Goal: Navigation & Orientation: Find specific page/section

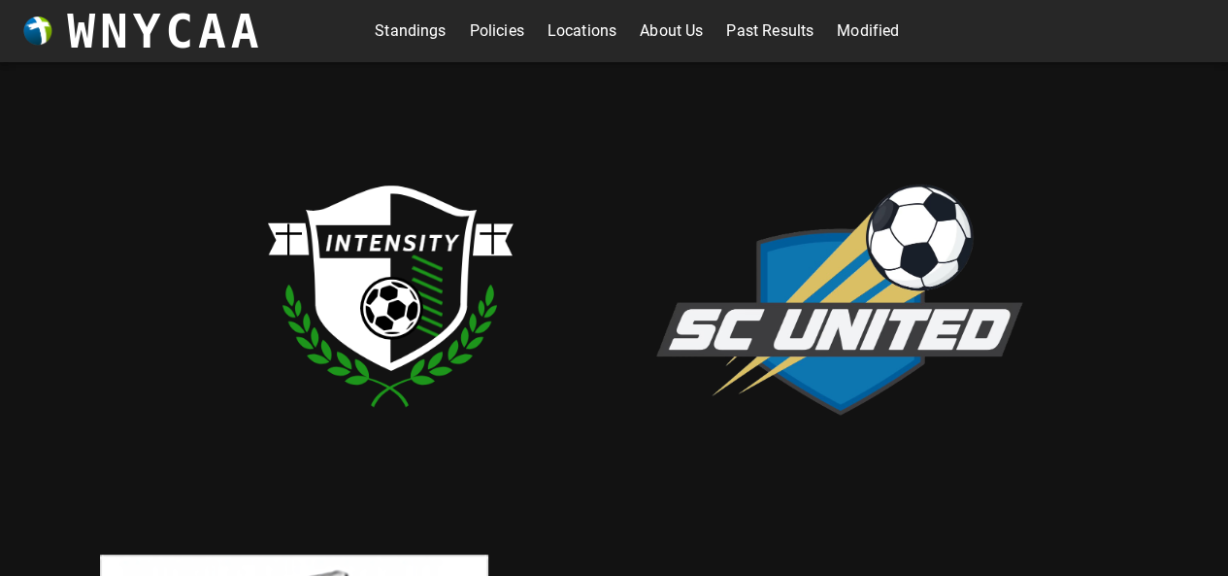
click at [411, 27] on link "Standings" at bounding box center [410, 31] width 71 height 31
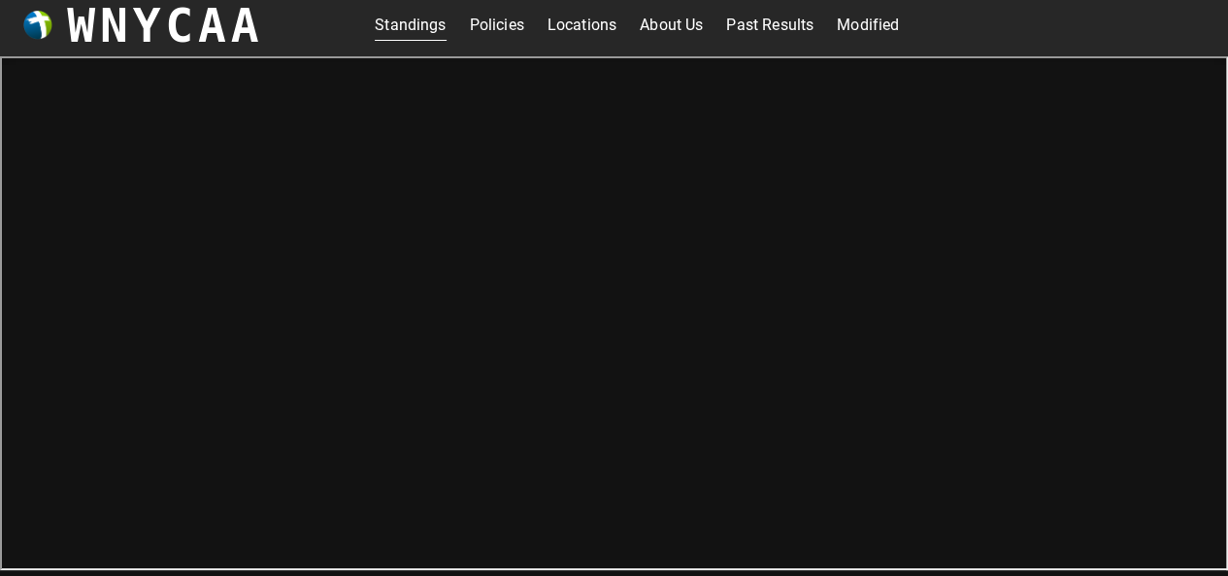
scroll to position [6, 0]
click at [672, 26] on link "About Us" at bounding box center [671, 25] width 63 height 31
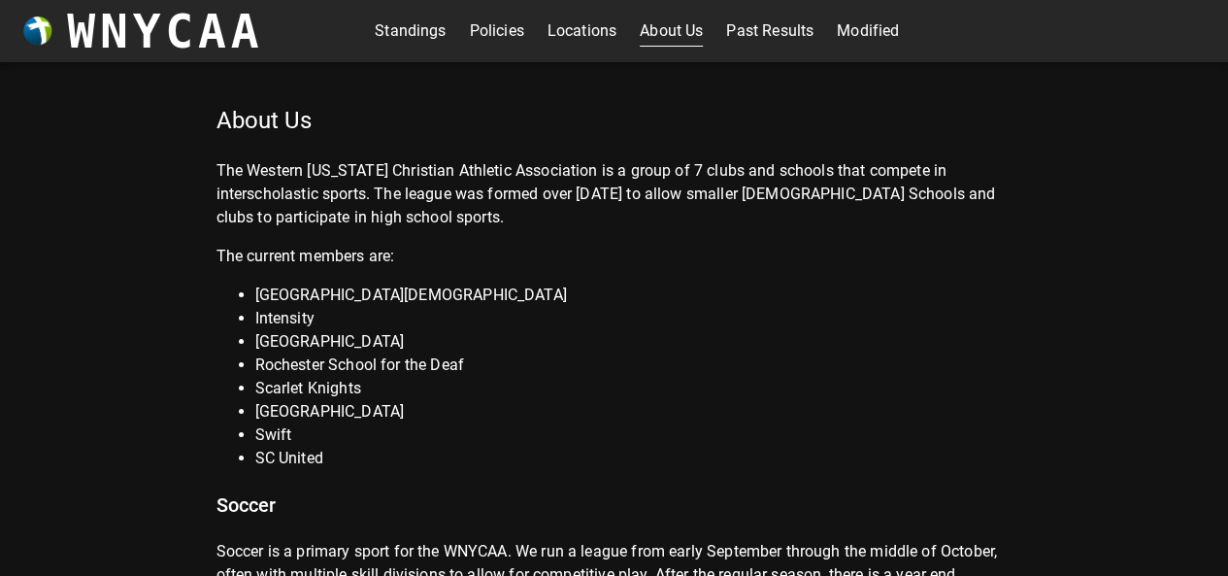
click at [390, 33] on link "Standings" at bounding box center [410, 31] width 71 height 31
